Goal: Information Seeking & Learning: Understand process/instructions

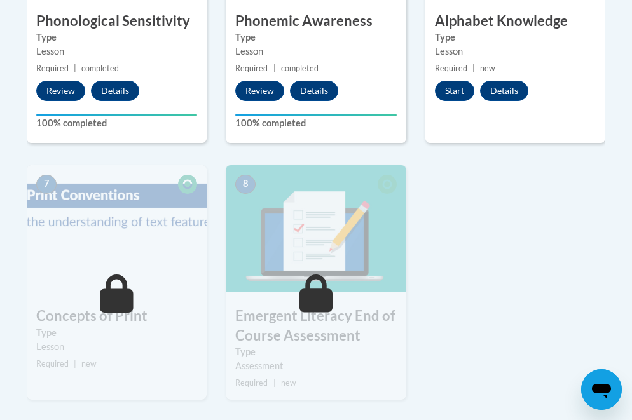
scroll to position [824, 0]
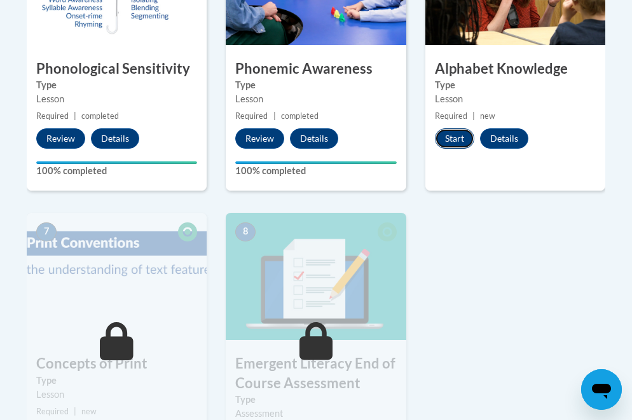
click at [450, 141] on button "Start" at bounding box center [454, 138] width 39 height 20
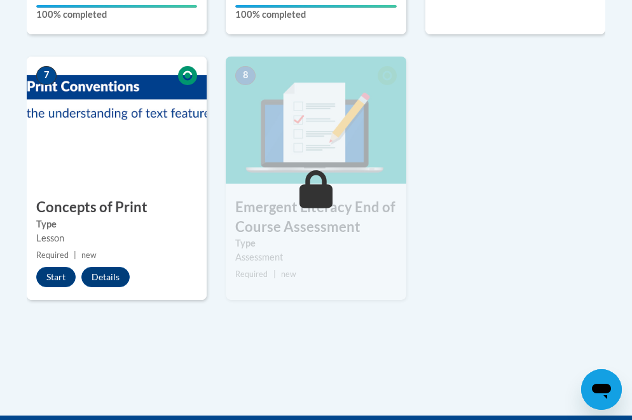
scroll to position [1021, 0]
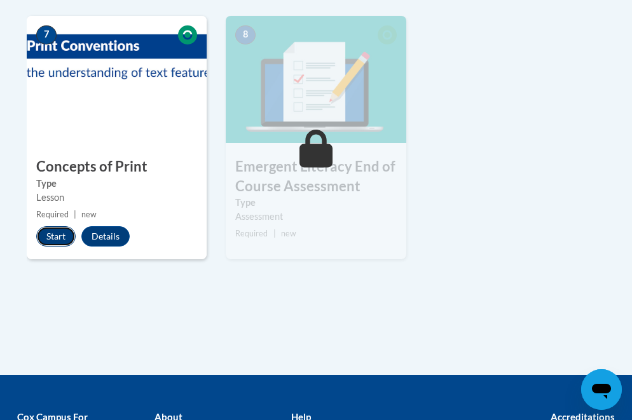
click at [45, 234] on button "Start" at bounding box center [55, 236] width 39 height 20
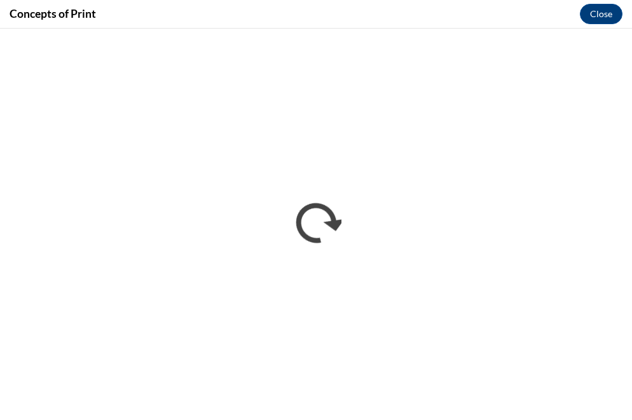
scroll to position [0, 0]
